Goal: Check status: Check status

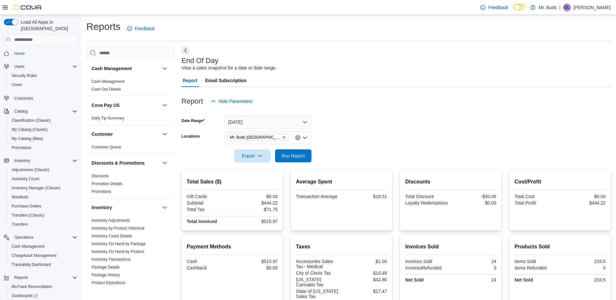
scroll to position [362, 0]
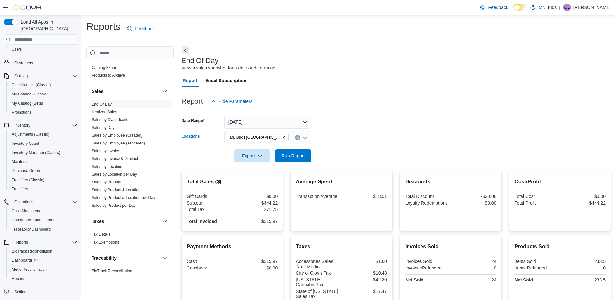
click at [282, 137] on icon "Remove Mr. Buds Prince Street from selection in this group" at bounding box center [284, 137] width 4 height 4
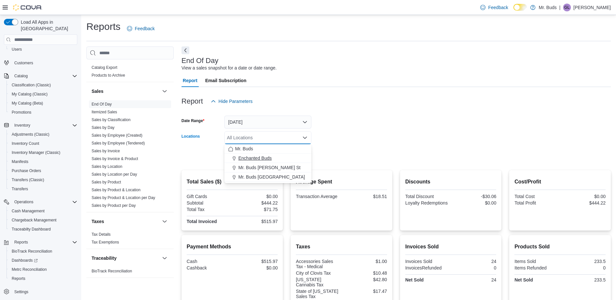
click at [258, 157] on span "Enchanted Buds" at bounding box center [254, 158] width 33 height 6
click at [325, 150] on form "Date Range [DATE] Locations Enchanted Buds Combo box. Selected. Enchanted Buds.…" at bounding box center [396, 135] width 429 height 55
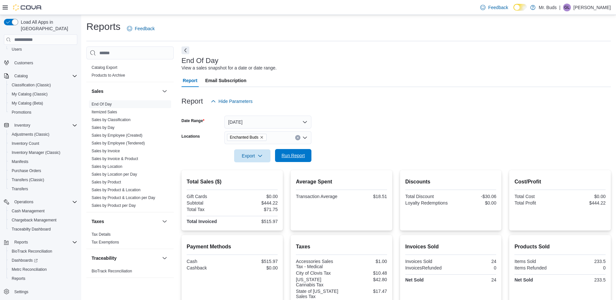
click at [298, 156] on span "Run Report" at bounding box center [293, 155] width 23 height 6
click at [260, 137] on icon "Remove Enchanted Buds from selection in this group" at bounding box center [262, 137] width 4 height 4
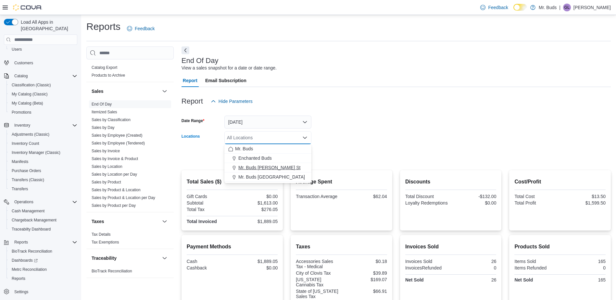
click at [256, 166] on span "Mr. Buds [PERSON_NAME] St" at bounding box center [269, 167] width 62 height 6
click at [332, 148] on div at bounding box center [396, 146] width 429 height 5
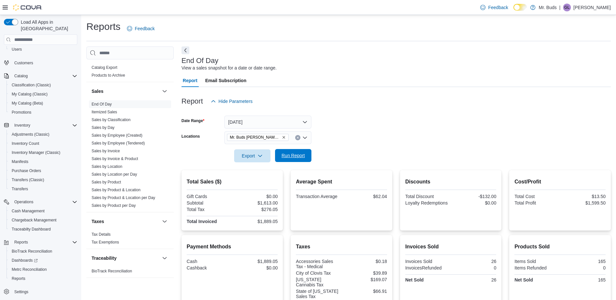
click at [290, 153] on span "Run Report" at bounding box center [293, 155] width 23 height 6
click at [282, 138] on icon "Remove Mr. Buds Norris St from selection in this group" at bounding box center [284, 137] width 4 height 4
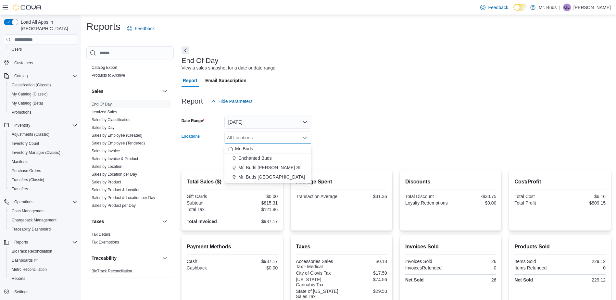
click at [255, 178] on span "Mr. Buds [GEOGRAPHIC_DATA]" at bounding box center [271, 177] width 67 height 6
click at [321, 133] on form "Date Range [DATE] Locations Mr. Buds [GEOGRAPHIC_DATA] Combo box. Selected. Mr.…" at bounding box center [396, 135] width 429 height 55
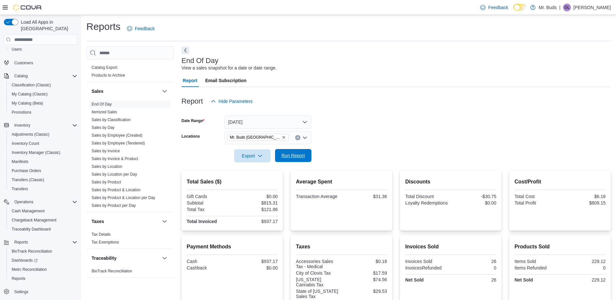
click at [295, 158] on span "Run Report" at bounding box center [293, 155] width 23 height 6
click at [298, 159] on span "Run Report" at bounding box center [293, 155] width 23 height 6
